Goal: Task Accomplishment & Management: Use online tool/utility

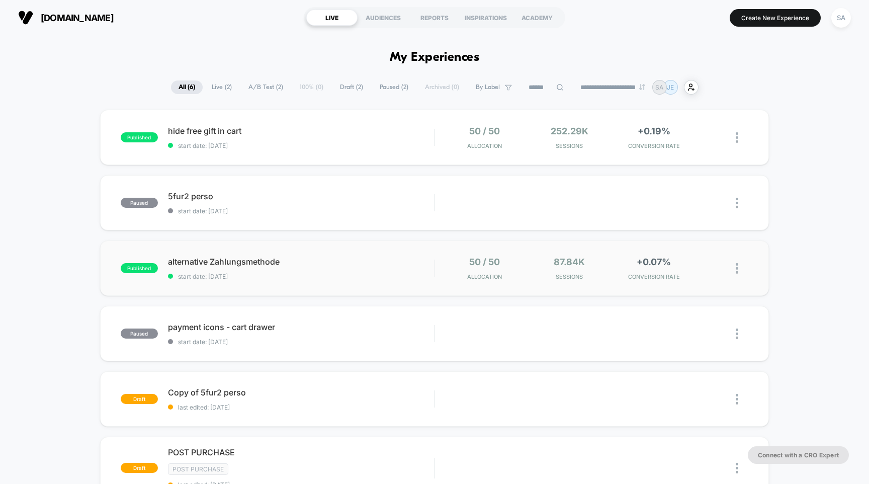
click at [225, 261] on span "alternative Zahlungsmethode" at bounding box center [301, 261] width 266 height 10
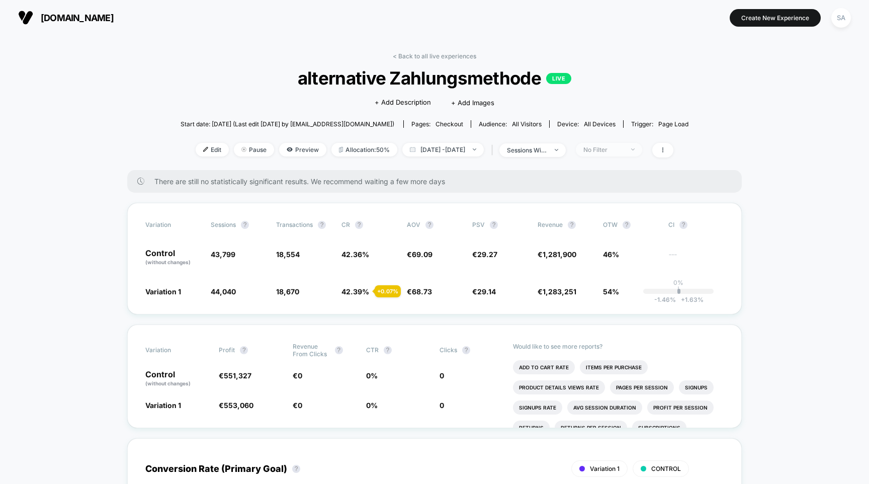
click at [623, 151] on div "No Filter" at bounding box center [603, 150] width 40 height 8
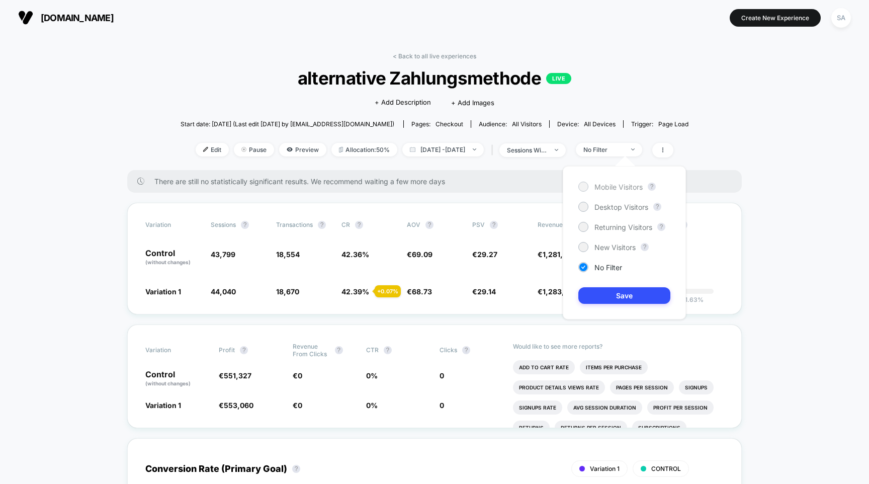
click at [620, 186] on span "Mobile Visitors" at bounding box center [618, 186] width 48 height 9
click at [628, 289] on button "Save" at bounding box center [624, 295] width 92 height 17
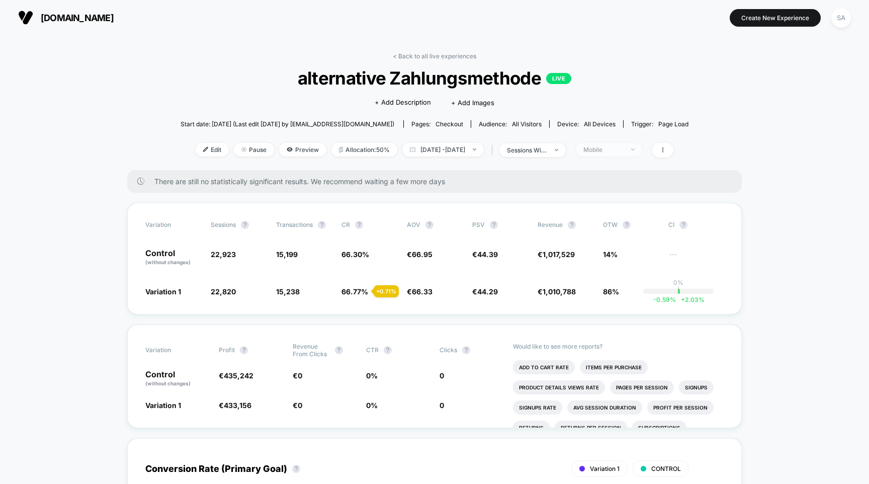
click at [622, 147] on div "Mobile" at bounding box center [603, 150] width 40 height 8
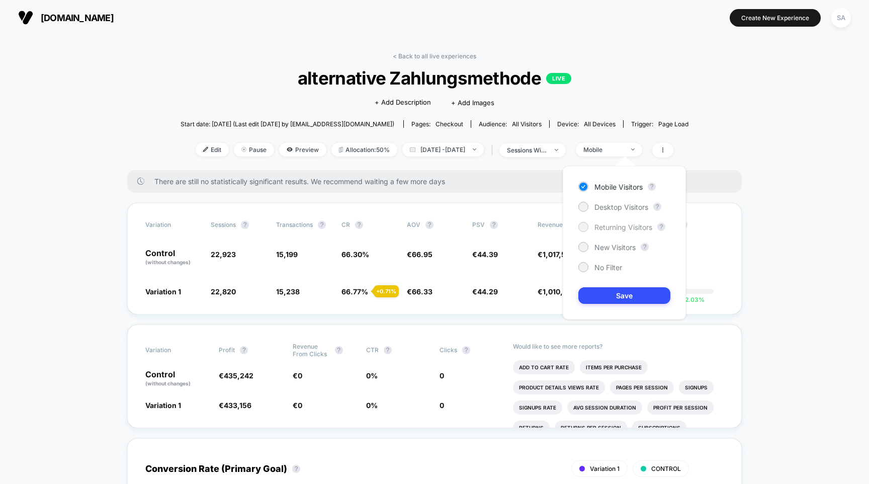
click at [624, 230] on span "Returning Visitors" at bounding box center [623, 227] width 58 height 9
click at [624, 211] on div "Desktop Visitors" at bounding box center [613, 207] width 70 height 10
click at [627, 289] on button "Save" at bounding box center [624, 295] width 92 height 17
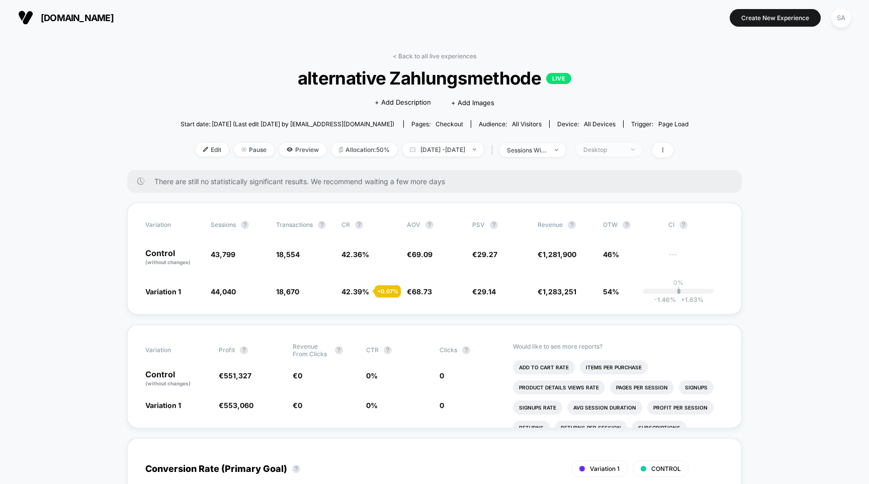
click at [622, 149] on div "Desktop" at bounding box center [603, 150] width 40 height 8
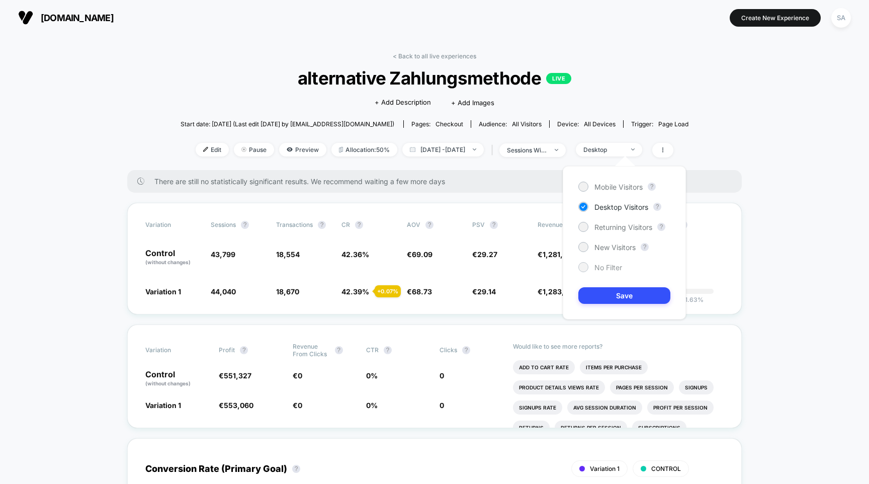
click at [606, 270] on span "No Filter" at bounding box center [608, 267] width 28 height 9
click at [610, 295] on button "Save" at bounding box center [624, 295] width 92 height 17
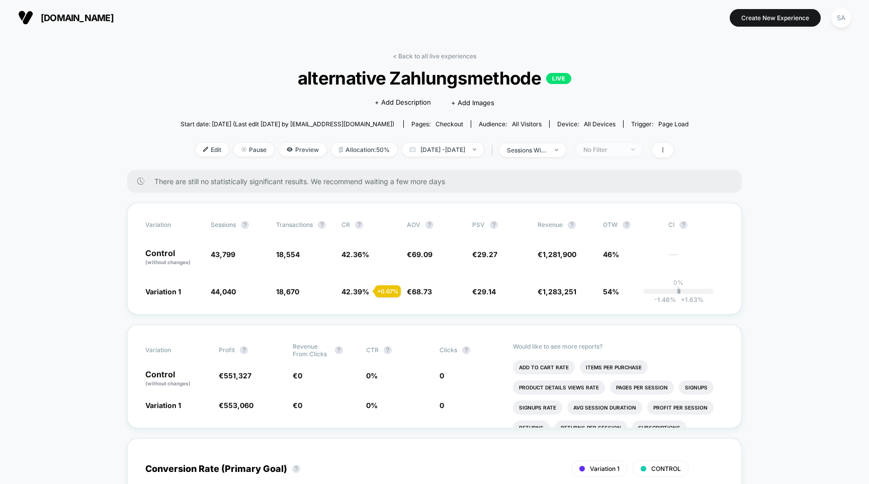
click at [623, 151] on div "No Filter" at bounding box center [603, 150] width 40 height 8
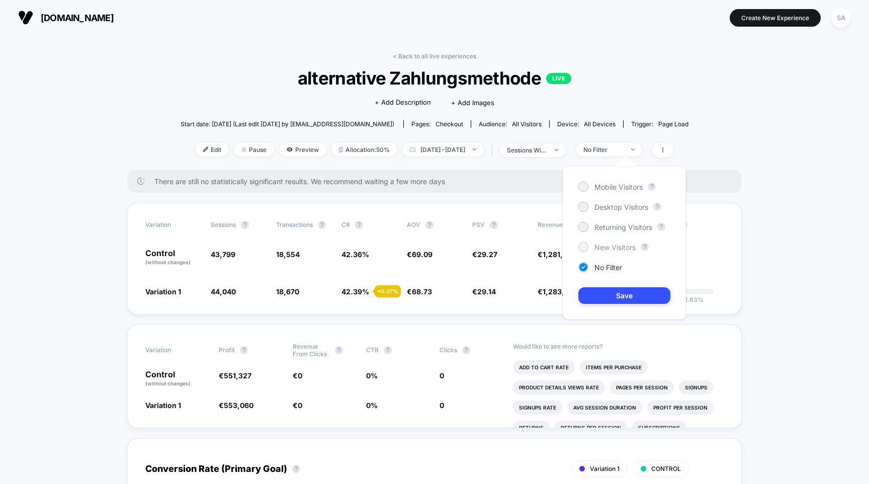
click at [617, 248] on span "New Visitors" at bounding box center [614, 247] width 41 height 9
click at [629, 306] on div "Mobile Visitors ? Desktop Visitors ? Returning Visitors ? New Visitors ? No Fil…" at bounding box center [624, 242] width 123 height 153
click at [633, 297] on button "Save" at bounding box center [624, 295] width 92 height 17
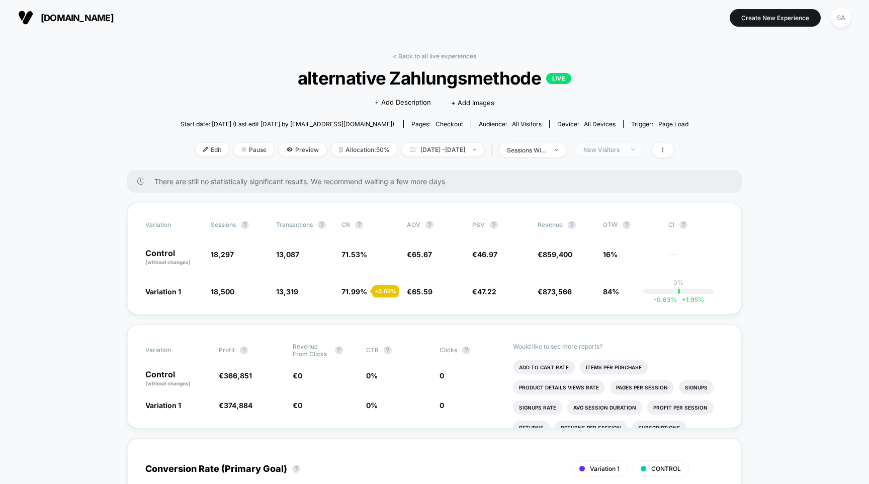
click at [623, 152] on div "New Visitors" at bounding box center [603, 150] width 40 height 8
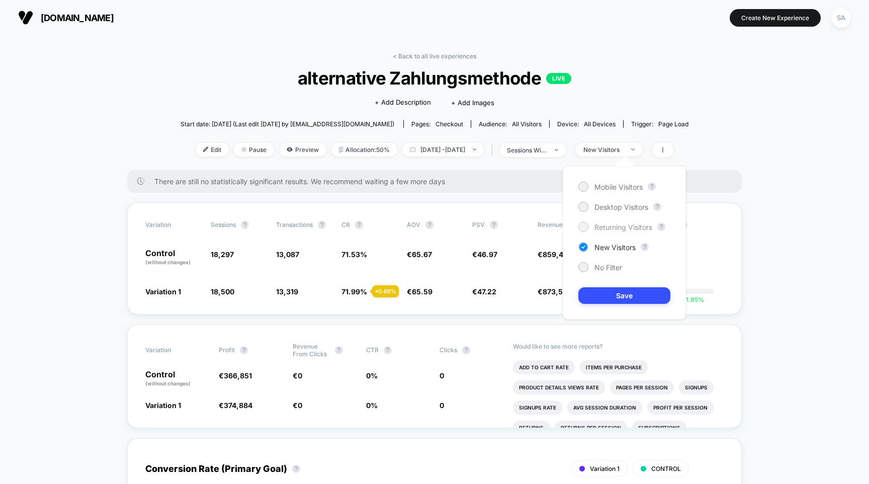
click at [618, 226] on span "Returning Visitors" at bounding box center [623, 227] width 58 height 9
click at [622, 290] on button "Save" at bounding box center [624, 295] width 92 height 17
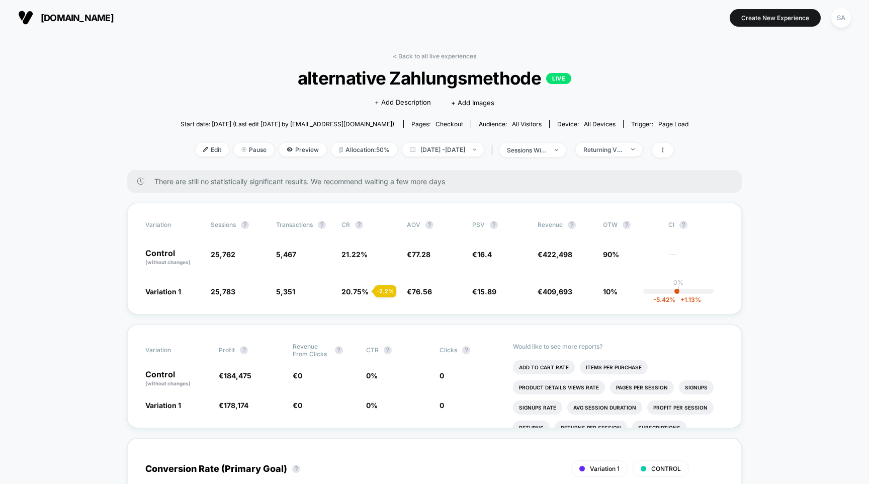
click at [638, 141] on div "< Back to all live experiences alternative Zahlungsmethode LIVE Click to edit e…" at bounding box center [434, 111] width 508 height 118
click at [623, 152] on div "Returning Visitors" at bounding box center [603, 150] width 40 height 8
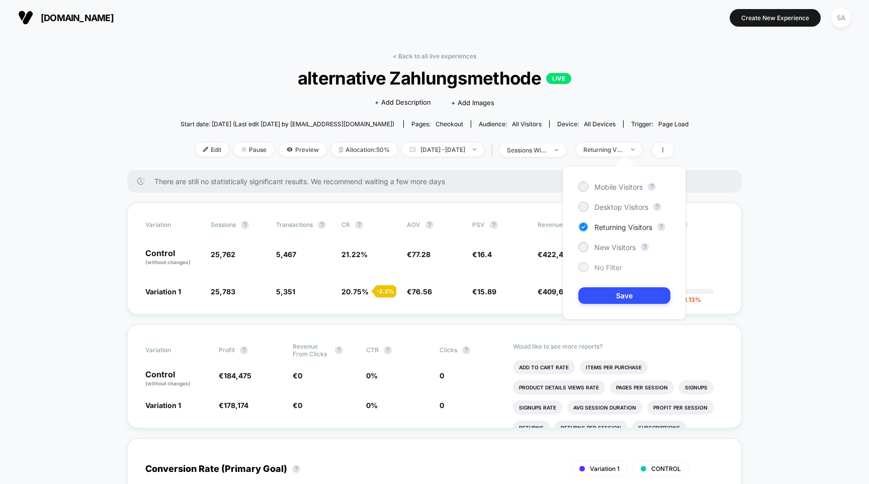
click at [610, 270] on span "No Filter" at bounding box center [608, 267] width 28 height 9
click at [612, 290] on button "Save" at bounding box center [624, 295] width 92 height 17
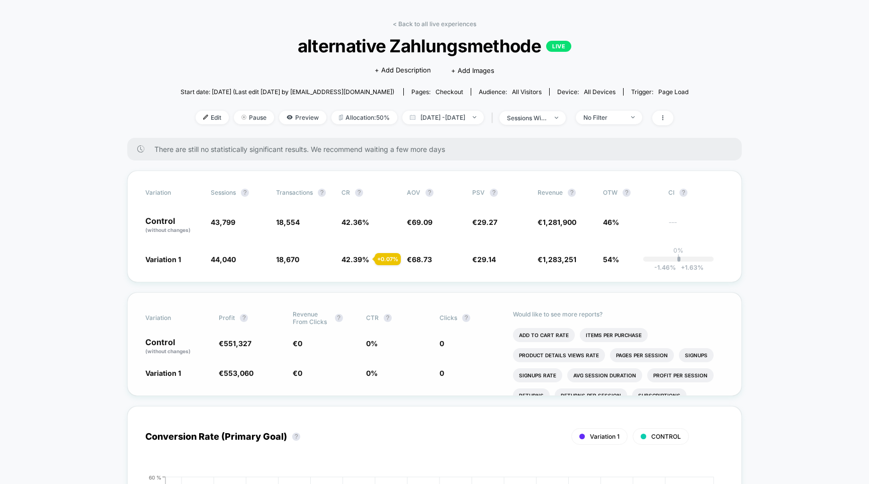
scroll to position [17, 0]
